Goal: Information Seeking & Learning: Learn about a topic

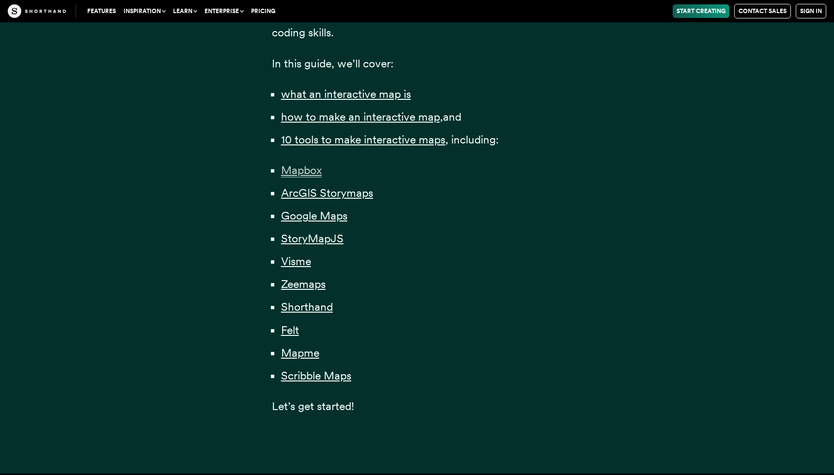
click at [305, 175] on span "Mapbox" at bounding box center [301, 170] width 41 height 14
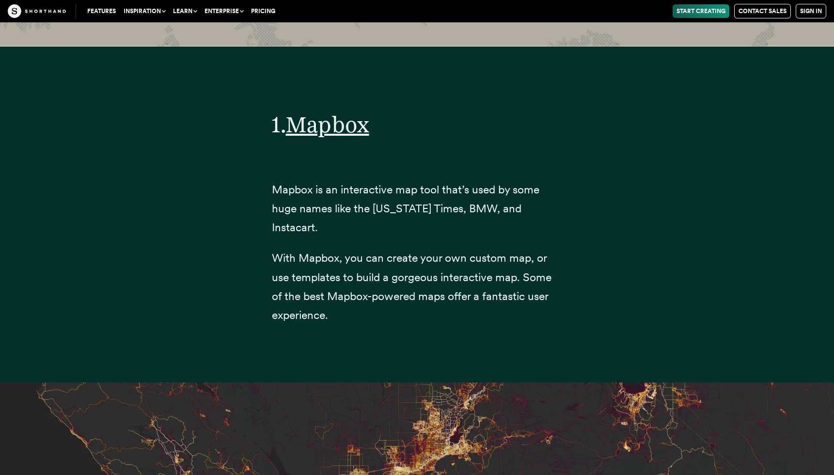
scroll to position [3903, 0]
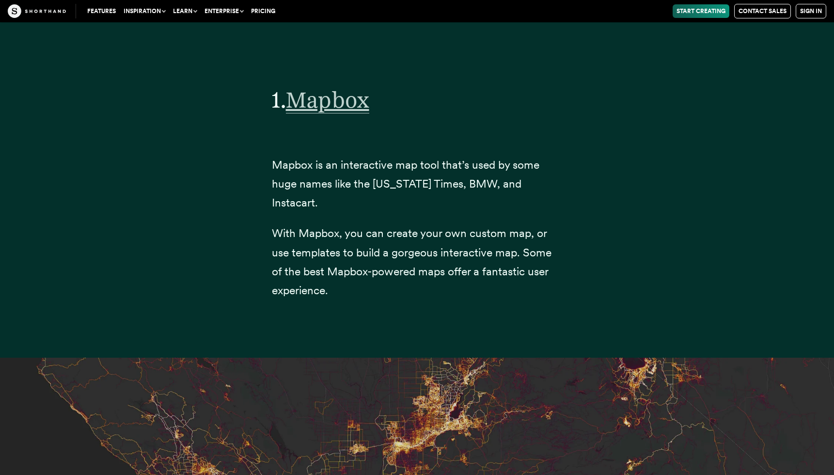
click at [330, 104] on span "Mapbox" at bounding box center [327, 99] width 83 height 27
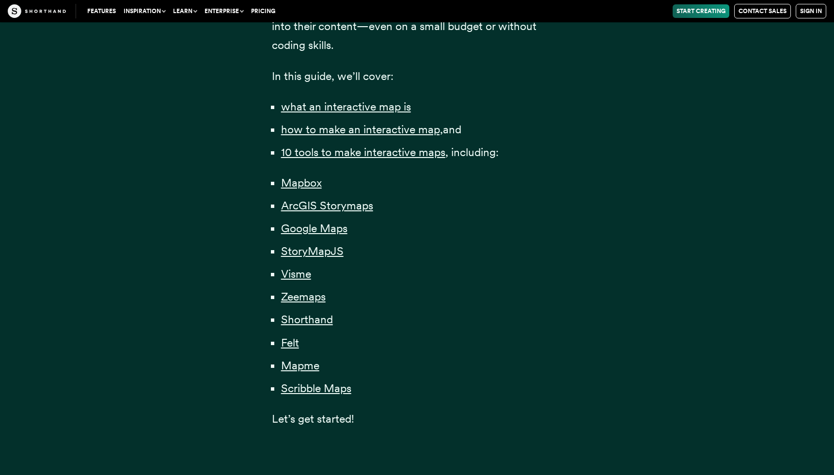
scroll to position [696, 0]
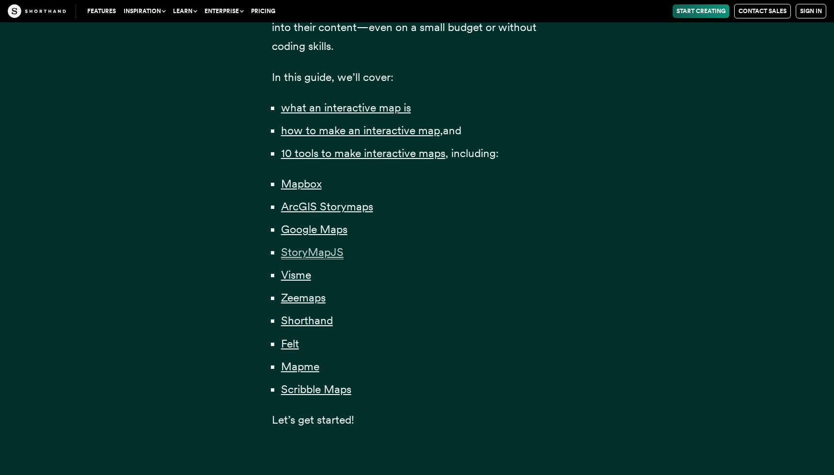
click at [314, 250] on span "StoryMapJS" at bounding box center [312, 252] width 63 height 14
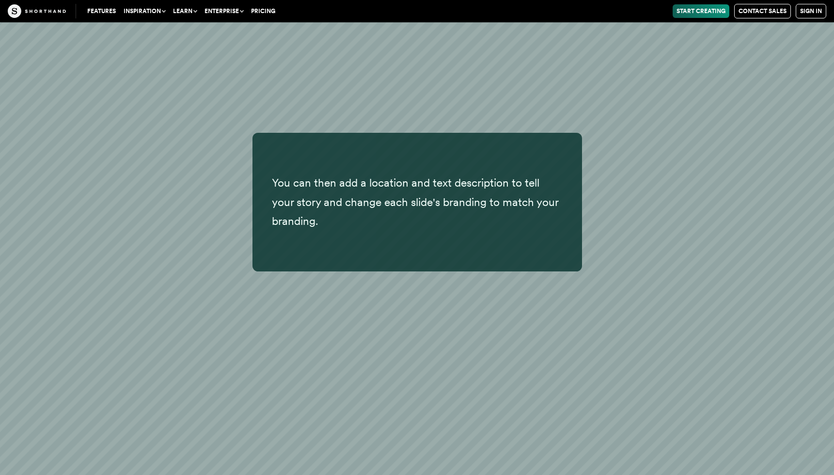
scroll to position [12721, 0]
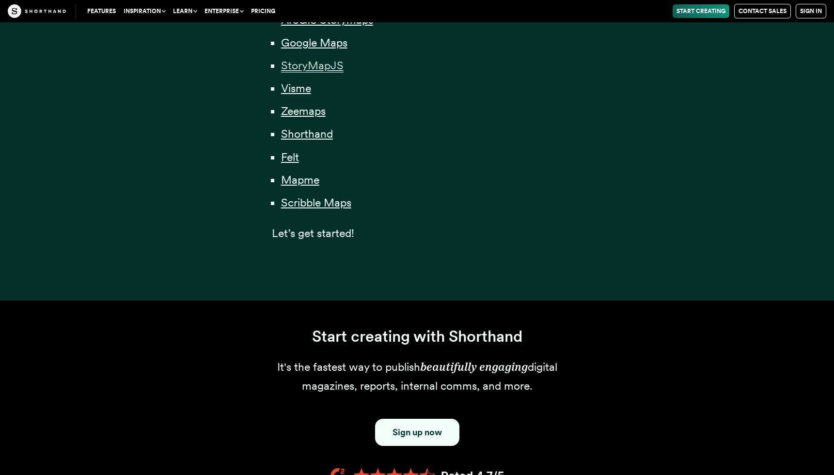
scroll to position [696, 0]
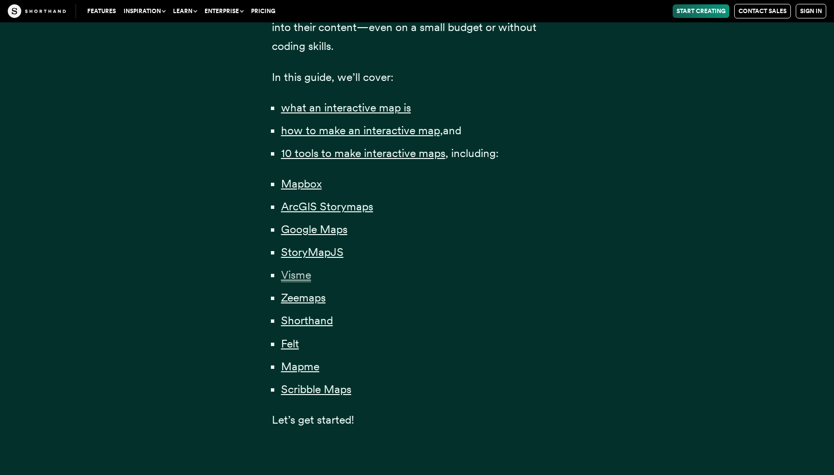
click at [297, 277] on span "Visme" at bounding box center [296, 275] width 30 height 14
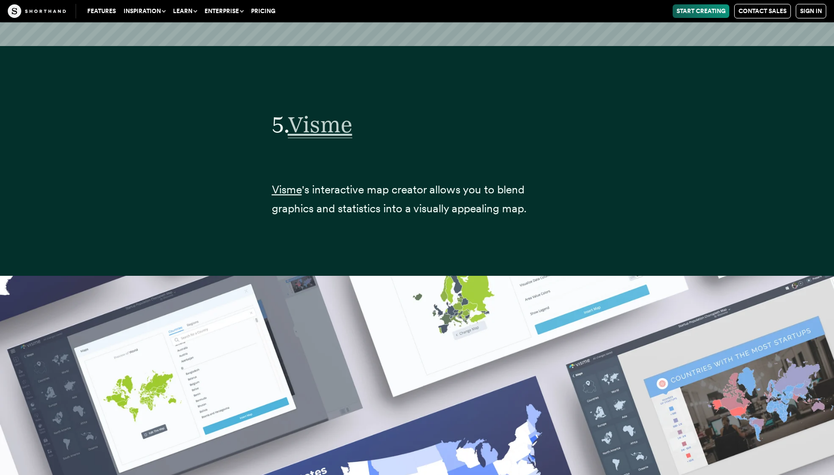
scroll to position [14210, 0]
